Goal: Task Accomplishment & Management: Use online tool/utility

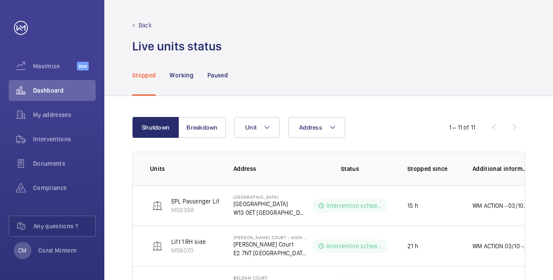
scroll to position [87, 0]
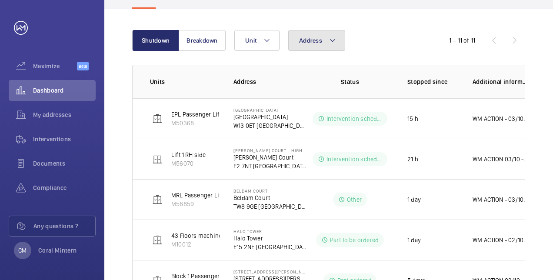
click at [306, 40] on span "Address" at bounding box center [310, 40] width 23 height 7
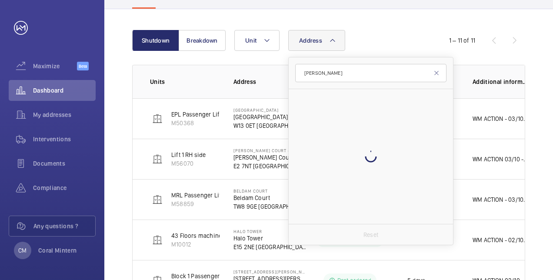
type input "[PERSON_NAME]"
click at [375, 107] on div at bounding box center [370, 156] width 164 height 135
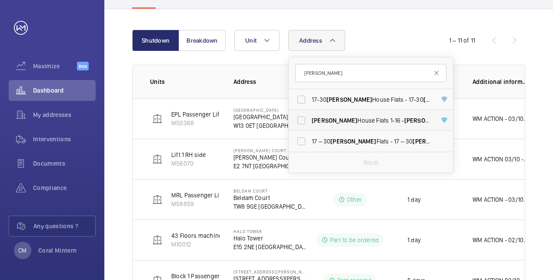
click at [374, 110] on label "[PERSON_NAME][GEOGRAPHIC_DATA] Flats 1-16 - [PERSON_NAME][GEOGRAPHIC_DATA]" at bounding box center [363, 120] width 151 height 21
click at [310, 112] on input "[PERSON_NAME][GEOGRAPHIC_DATA] Flats 1-16 - [PERSON_NAME][GEOGRAPHIC_DATA]" at bounding box center [300, 120] width 17 height 17
checkbox input "true"
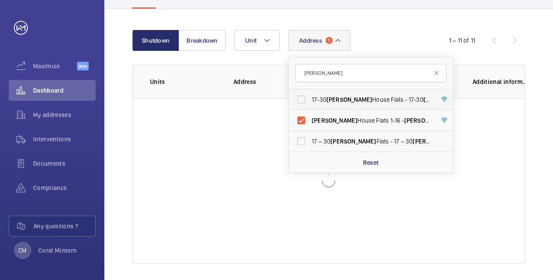
click at [374, 94] on label "17-30 [PERSON_NAME][GEOGRAPHIC_DATA] Flats - 17-[STREET_ADDRESS][PERSON_NAME]" at bounding box center [363, 99] width 151 height 21
click at [310, 94] on input "17-30 [PERSON_NAME][GEOGRAPHIC_DATA] Flats - 17-[STREET_ADDRESS][PERSON_NAME]" at bounding box center [300, 99] width 17 height 17
checkbox input "true"
click at [384, 138] on span "17 – 30 [PERSON_NAME] Flats - 17 – 30 [PERSON_NAME][GEOGRAPHIC_DATA], [GEOGRAPH…" at bounding box center [370, 141] width 119 height 9
click at [310, 138] on input "17 – 30 [PERSON_NAME] Flats - 17 – 30 [PERSON_NAME][GEOGRAPHIC_DATA], [GEOGRAPH…" at bounding box center [300, 140] width 17 height 17
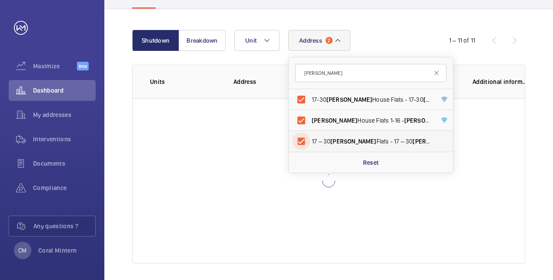
checkbox input "true"
click at [358, 107] on label "17-30 [PERSON_NAME][GEOGRAPHIC_DATA] Flats - 17-[STREET_ADDRESS][PERSON_NAME]" at bounding box center [363, 99] width 151 height 21
click at [310, 107] on input "17-30 [PERSON_NAME][GEOGRAPHIC_DATA] Flats - 17-[STREET_ADDRESS][PERSON_NAME]" at bounding box center [300, 99] width 17 height 17
checkbox input "false"
click at [359, 115] on label "[PERSON_NAME][GEOGRAPHIC_DATA] Flats 1-16 - [PERSON_NAME][GEOGRAPHIC_DATA]" at bounding box center [363, 120] width 151 height 21
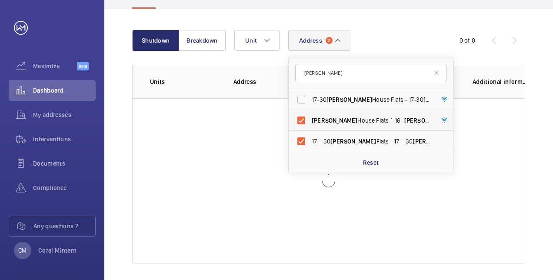
click at [310, 115] on input "[PERSON_NAME][GEOGRAPHIC_DATA] Flats 1-16 - [PERSON_NAME][GEOGRAPHIC_DATA]" at bounding box center [300, 120] width 17 height 17
checkbox input "false"
click at [352, 143] on span "17 – 30 [PERSON_NAME] Flats - 17 – 30 [PERSON_NAME][GEOGRAPHIC_DATA], [GEOGRAPH…" at bounding box center [370, 141] width 119 height 9
click at [310, 143] on input "17 – 30 [PERSON_NAME] Flats - 17 – 30 [PERSON_NAME][GEOGRAPHIC_DATA], [GEOGRAPH…" at bounding box center [300, 140] width 17 height 17
checkbox input "false"
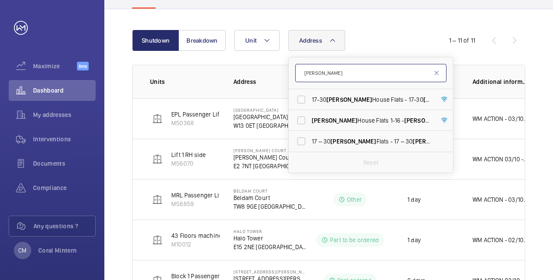
drag, startPoint x: 326, startPoint y: 72, endPoint x: 301, endPoint y: 66, distance: 25.9
click at [301, 66] on input "[PERSON_NAME]" at bounding box center [370, 73] width 151 height 18
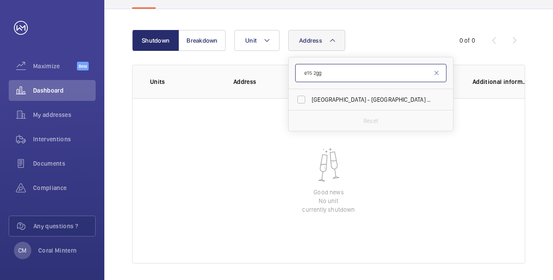
type input "e15 2gg"
drag, startPoint x: 374, startPoint y: 107, endPoint x: 372, endPoint y: 103, distance: 4.7
click at [374, 107] on label "[GEOGRAPHIC_DATA] - High [STREET_ADDRESS]" at bounding box center [363, 99] width 151 height 21
click at [310, 107] on input "[GEOGRAPHIC_DATA] - High [STREET_ADDRESS]" at bounding box center [300, 99] width 17 height 17
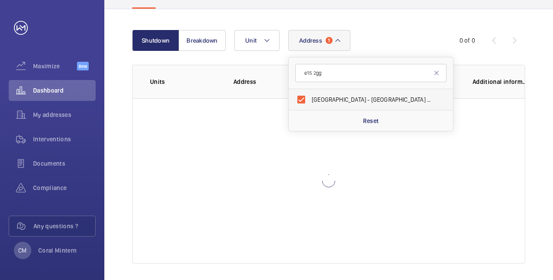
click at [371, 99] on span "[GEOGRAPHIC_DATA] - High [STREET_ADDRESS]" at bounding box center [370, 99] width 119 height 9
click at [310, 99] on input "[GEOGRAPHIC_DATA] - High [STREET_ADDRESS]" at bounding box center [300, 99] width 17 height 17
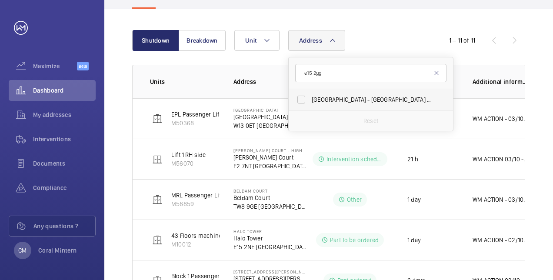
click at [373, 99] on span "[GEOGRAPHIC_DATA] - High [STREET_ADDRESS]" at bounding box center [370, 99] width 119 height 9
click at [310, 99] on input "[GEOGRAPHIC_DATA] - High [STREET_ADDRESS]" at bounding box center [300, 99] width 17 height 17
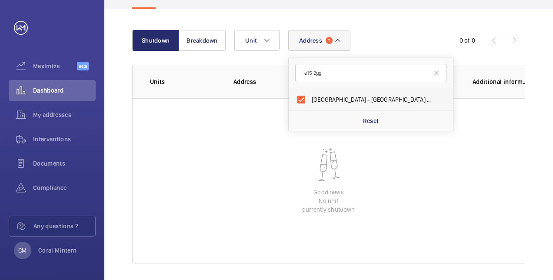
drag, startPoint x: 338, startPoint y: 101, endPoint x: 331, endPoint y: 76, distance: 25.4
click at [338, 101] on span "[GEOGRAPHIC_DATA] - High [STREET_ADDRESS]" at bounding box center [370, 99] width 119 height 9
click at [310, 101] on input "[GEOGRAPHIC_DATA] - High [STREET_ADDRESS]" at bounding box center [300, 99] width 17 height 17
checkbox input "false"
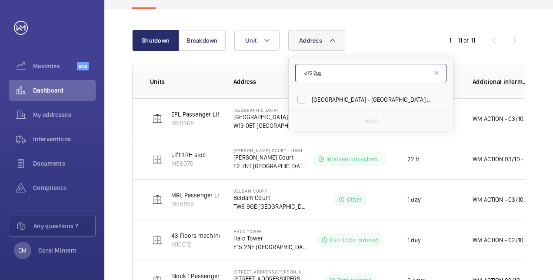
drag, startPoint x: 328, startPoint y: 74, endPoint x: 303, endPoint y: 65, distance: 27.1
click at [303, 65] on input "e15 2gg" at bounding box center [370, 73] width 151 height 18
type input "[PERSON_NAME] court"
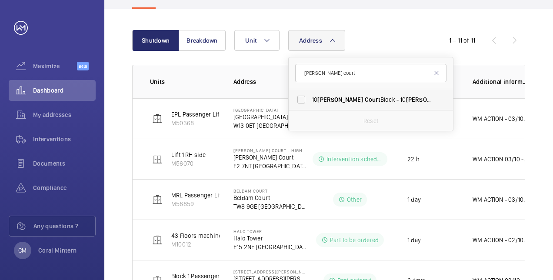
click at [360, 103] on span "[STREET_ADDRESS][PERSON_NAME][PERSON_NAME]" at bounding box center [370, 99] width 119 height 9
click at [310, 103] on input "[STREET_ADDRESS][PERSON_NAME][PERSON_NAME]" at bounding box center [300, 99] width 17 height 17
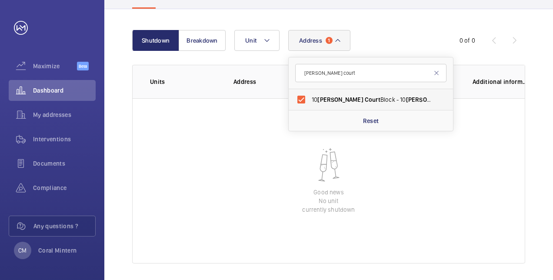
click at [347, 94] on label "[STREET_ADDRESS][PERSON_NAME][PERSON_NAME]" at bounding box center [363, 99] width 151 height 21
click at [310, 94] on input "[STREET_ADDRESS][PERSON_NAME][PERSON_NAME]" at bounding box center [300, 99] width 17 height 17
checkbox input "false"
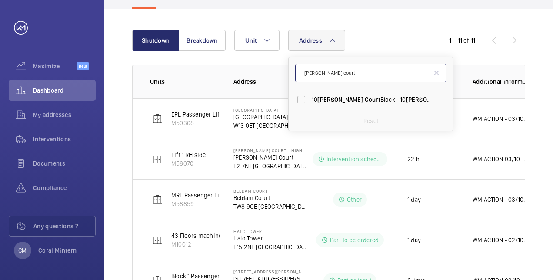
drag, startPoint x: 339, startPoint y: 74, endPoint x: 309, endPoint y: 69, distance: 30.5
click at [309, 69] on input "[PERSON_NAME] court" at bounding box center [370, 73] width 151 height 18
drag, startPoint x: 305, startPoint y: 68, endPoint x: 351, endPoint y: 69, distance: 46.1
click at [351, 69] on input "[PERSON_NAME] court" at bounding box center [370, 73] width 151 height 18
type input "r"
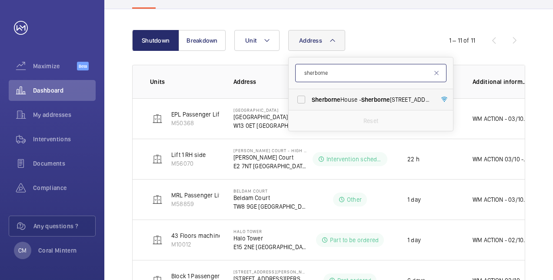
type input "sherborne"
click at [373, 105] on label "[GEOGRAPHIC_DATA] - [GEOGRAPHIC_DATA]" at bounding box center [363, 99] width 151 height 21
click at [310, 105] on input "[GEOGRAPHIC_DATA] - [GEOGRAPHIC_DATA]" at bounding box center [300, 99] width 17 height 17
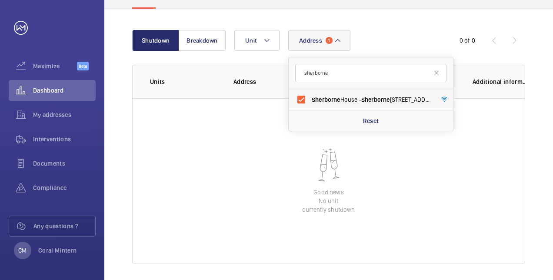
click at [329, 103] on span "[GEOGRAPHIC_DATA] - [GEOGRAPHIC_DATA]" at bounding box center [370, 99] width 119 height 9
click at [310, 103] on input "[GEOGRAPHIC_DATA] - [GEOGRAPHIC_DATA]" at bounding box center [300, 99] width 17 height 17
checkbox input "false"
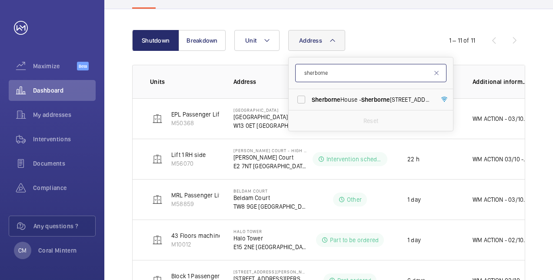
drag, startPoint x: 331, startPoint y: 76, endPoint x: 297, endPoint y: 72, distance: 34.1
click at [297, 72] on input "sherborne" at bounding box center [370, 73] width 151 height 18
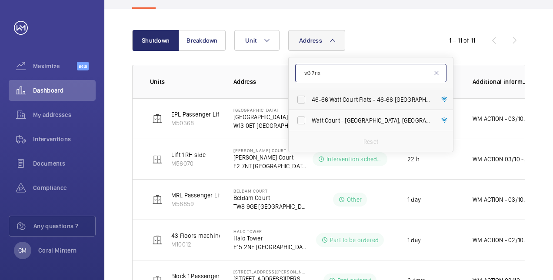
type input "w3 7nx"
click at [340, 95] on span "46-66 Watt Court Flats - [STREET_ADDRESS]" at bounding box center [370, 99] width 119 height 9
click at [310, 95] on input "46-66 Watt Court Flats - [STREET_ADDRESS]" at bounding box center [300, 99] width 17 height 17
checkbox input "true"
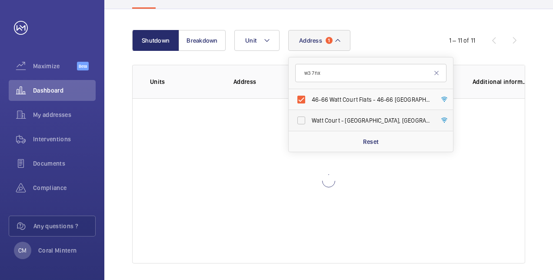
click at [344, 111] on label "[STREET_ADDRESS]" at bounding box center [363, 120] width 151 height 21
click at [310, 112] on input "[STREET_ADDRESS]" at bounding box center [300, 120] width 17 height 17
checkbox input "true"
click at [342, 98] on span "46-66 Watt Court Flats - [STREET_ADDRESS]" at bounding box center [370, 99] width 119 height 9
click at [310, 98] on input "46-66 Watt Court Flats - [STREET_ADDRESS]" at bounding box center [300, 99] width 17 height 17
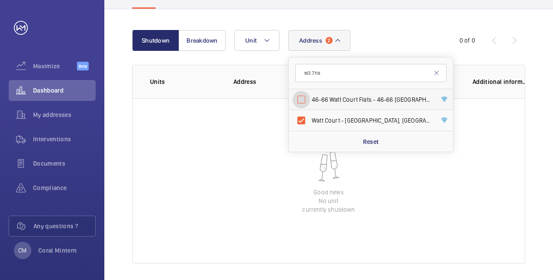
checkbox input "false"
click at [345, 114] on label "[STREET_ADDRESS]" at bounding box center [363, 120] width 151 height 21
click at [310, 114] on input "[STREET_ADDRESS]" at bounding box center [300, 120] width 17 height 17
checkbox input "false"
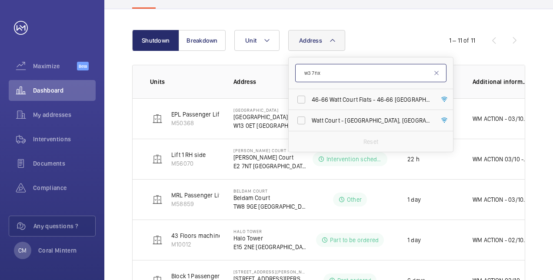
drag, startPoint x: 339, startPoint y: 78, endPoint x: 304, endPoint y: 71, distance: 35.9
click at [304, 71] on input "w3 7nx" at bounding box center [370, 73] width 151 height 18
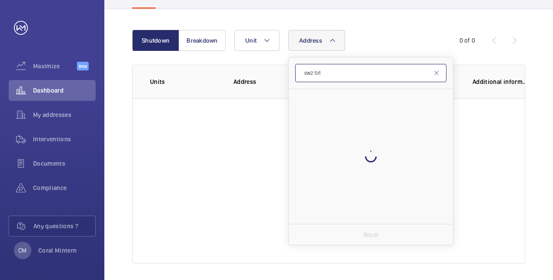
type input "sw2 5rt"
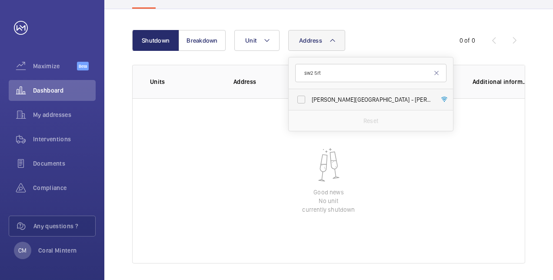
click at [334, 97] on span "[PERSON_NAME][STREET_ADDRESS][PERSON_NAME]" at bounding box center [370, 99] width 119 height 9
click at [310, 97] on input "[PERSON_NAME][STREET_ADDRESS][PERSON_NAME]" at bounding box center [300, 99] width 17 height 17
click at [332, 96] on span "[PERSON_NAME][STREET_ADDRESS][PERSON_NAME]" at bounding box center [370, 99] width 119 height 9
click at [310, 96] on input "[PERSON_NAME][STREET_ADDRESS][PERSON_NAME]" at bounding box center [300, 99] width 17 height 17
checkbox input "false"
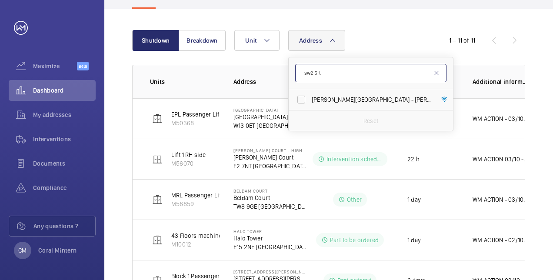
drag, startPoint x: 329, startPoint y: 78, endPoint x: 306, endPoint y: 67, distance: 25.3
click at [306, 67] on input "sw2 5rt" at bounding box center [370, 73] width 151 height 18
type input "se11 5ab"
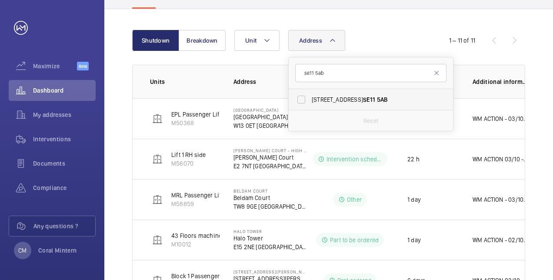
click at [349, 103] on label "[STREET_ADDRESS]" at bounding box center [363, 99] width 151 height 21
click at [310, 103] on input "[STREET_ADDRESS]" at bounding box center [300, 99] width 17 height 17
checkbox input "true"
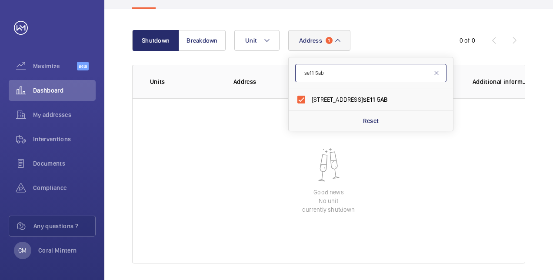
drag, startPoint x: 339, startPoint y: 68, endPoint x: 299, endPoint y: 63, distance: 40.2
click at [299, 63] on form "se11 5ab" at bounding box center [370, 73] width 164 height 32
type input "dexter"
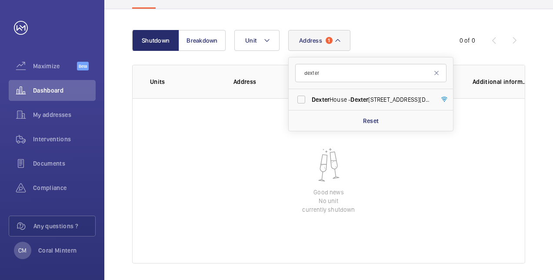
click at [350, 100] on span "[STREET_ADDRESS][DATE]" at bounding box center [370, 99] width 119 height 9
click at [310, 100] on input "[STREET_ADDRESS][DATE]" at bounding box center [300, 99] width 17 height 17
click at [359, 104] on label "[STREET_ADDRESS][DATE]" at bounding box center [363, 99] width 151 height 21
click at [310, 104] on input "[STREET_ADDRESS][DATE]" at bounding box center [300, 99] width 17 height 17
checkbox input "false"
